Goal: Task Accomplishment & Management: Use online tool/utility

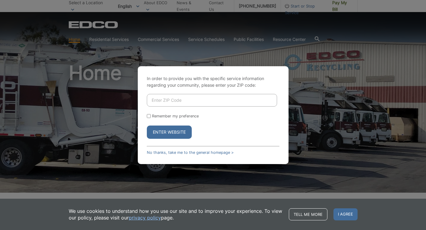
click at [171, 100] on input "Enter ZIP Code" at bounding box center [212, 100] width 130 height 13
type input "92081"
click at [169, 132] on button "Enter Website" at bounding box center [169, 132] width 45 height 13
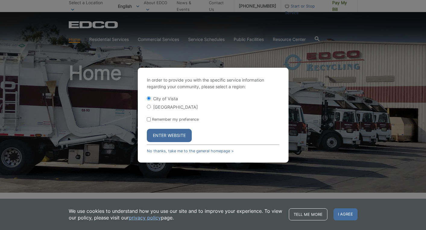
click at [164, 130] on button "Enter Website" at bounding box center [169, 135] width 45 height 13
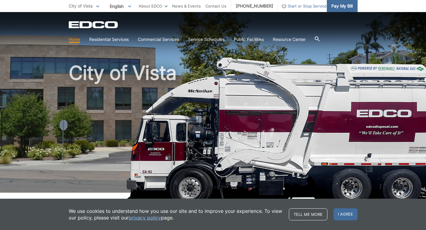
click at [342, 10] on link "Pay My Bill" at bounding box center [342, 6] width 31 height 12
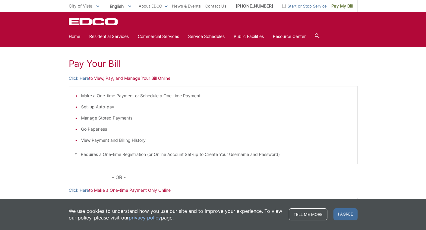
scroll to position [86, 0]
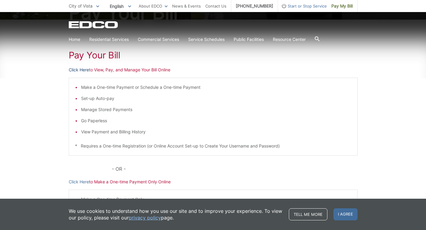
click at [83, 73] on link "Click Here" at bounding box center [79, 70] width 20 height 7
